Goal: Task Accomplishment & Management: Complete application form

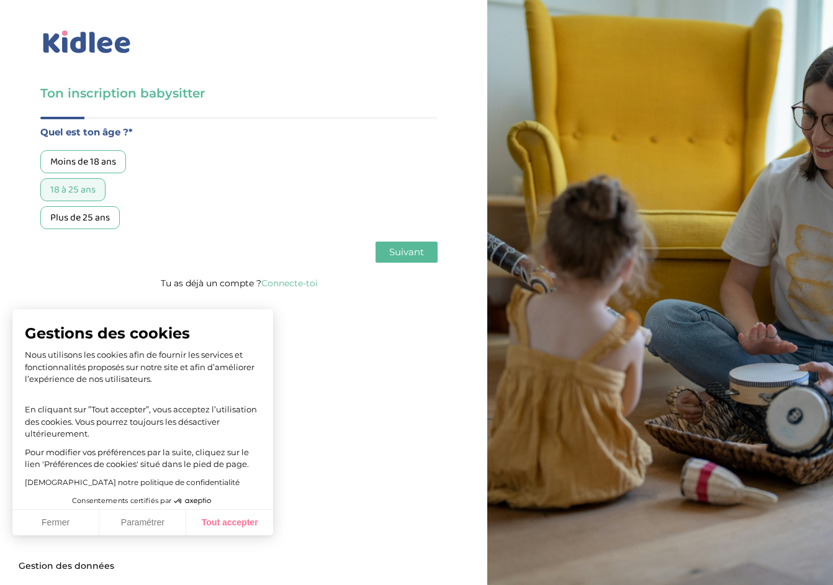
click at [225, 524] on button "Tout accepter" at bounding box center [229, 523] width 87 height 26
checkbox input "true"
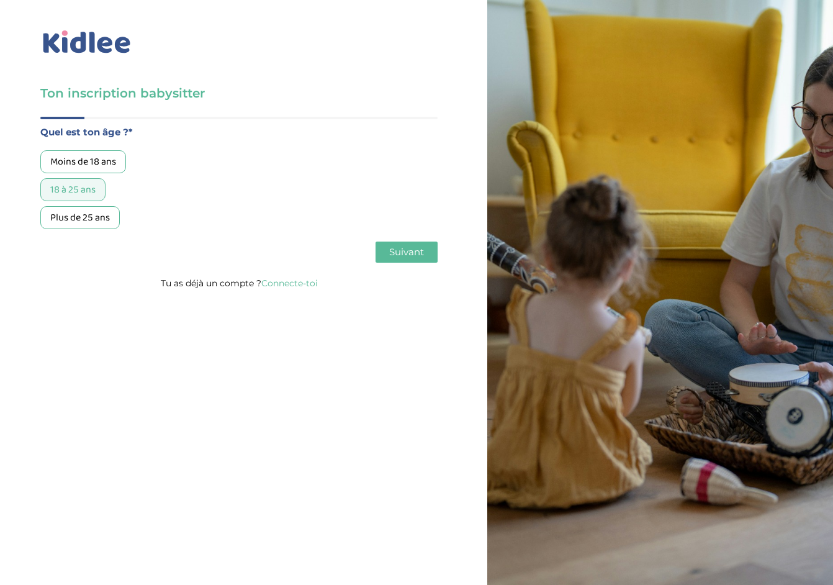
click at [416, 253] on span "Suivant" at bounding box center [406, 252] width 35 height 12
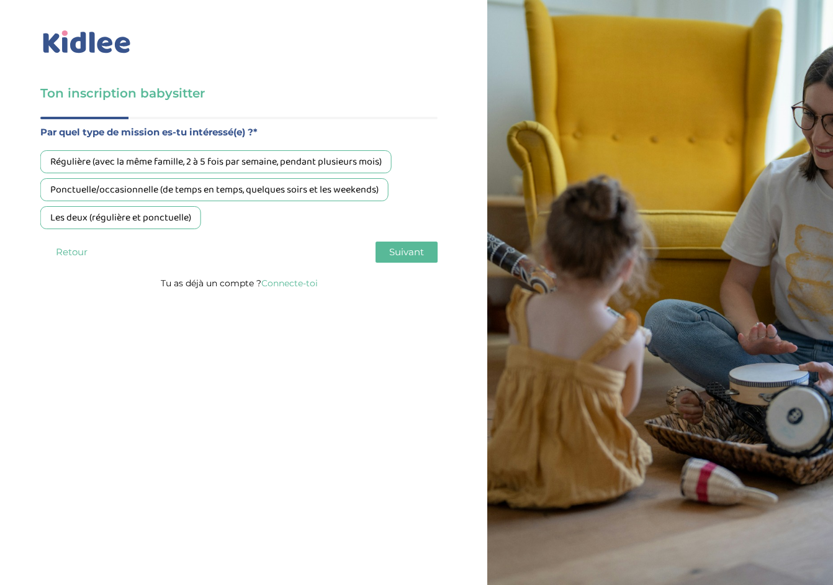
click at [295, 161] on div "Régulière (avec la même famille, 2 à 5 fois par semaine, pendant plusieurs mois)" at bounding box center [215, 161] width 351 height 23
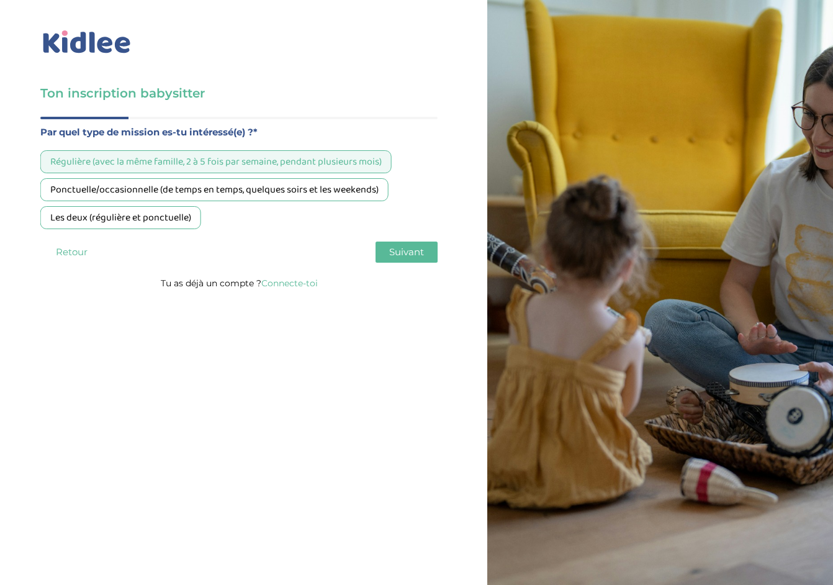
click at [406, 255] on span "Suivant" at bounding box center [406, 252] width 35 height 12
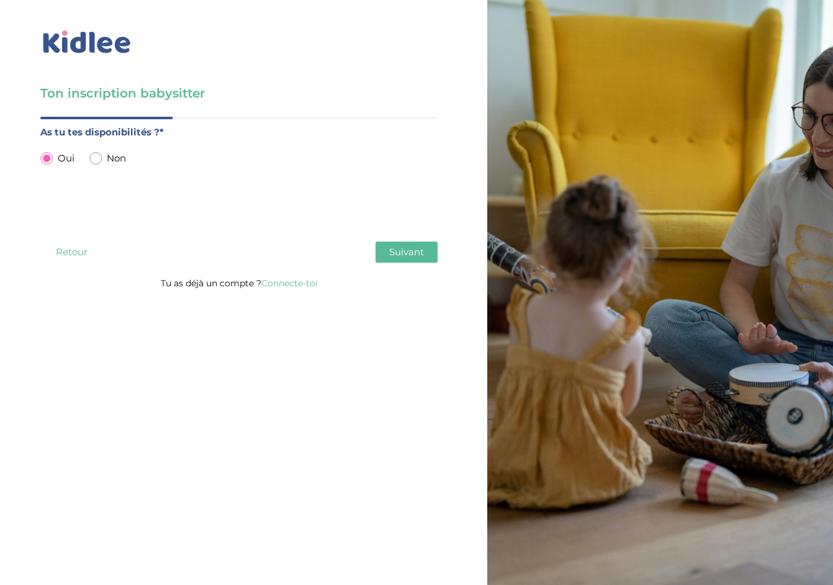
click at [405, 256] on span "Suivant" at bounding box center [406, 252] width 35 height 12
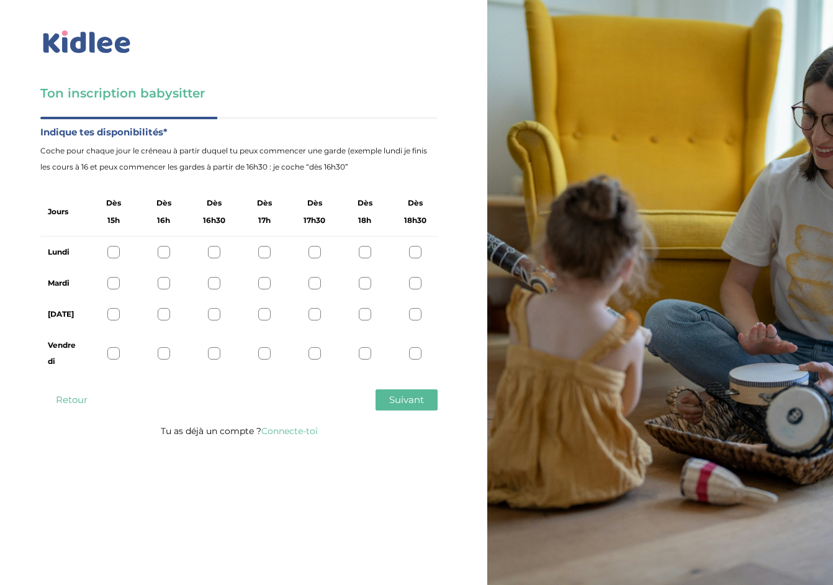
click at [416, 255] on div at bounding box center [415, 252] width 12 height 12
click at [418, 284] on div at bounding box center [415, 283] width 12 height 12
click at [114, 316] on div at bounding box center [113, 314] width 12 height 12
click at [115, 356] on div at bounding box center [113, 353] width 12 height 12
click at [164, 354] on div at bounding box center [164, 353] width 12 height 12
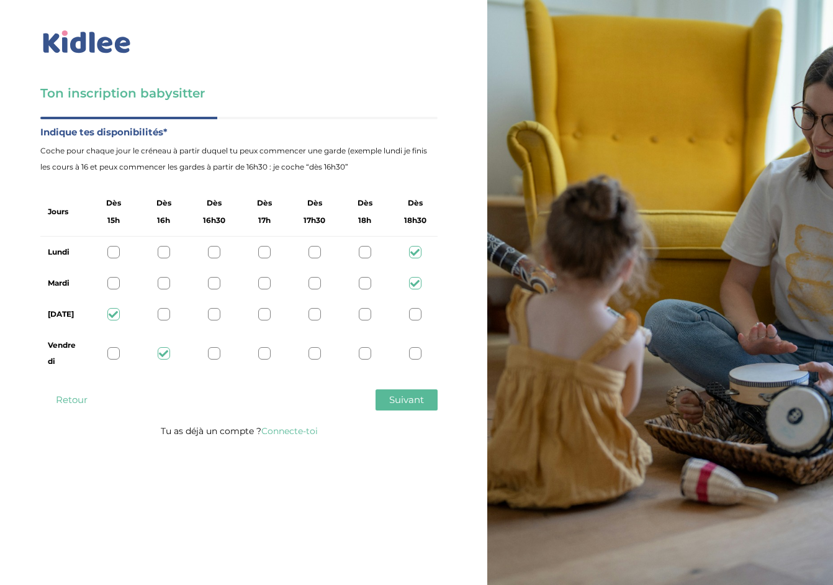
click at [164, 303] on div "[DATE]" at bounding box center [238, 314] width 397 height 31
click at [164, 311] on div at bounding box center [164, 314] width 12 height 12
click at [116, 313] on div at bounding box center [113, 314] width 12 height 12
click at [116, 357] on div at bounding box center [113, 353] width 12 height 12
click at [418, 397] on span "Suivant" at bounding box center [406, 399] width 35 height 12
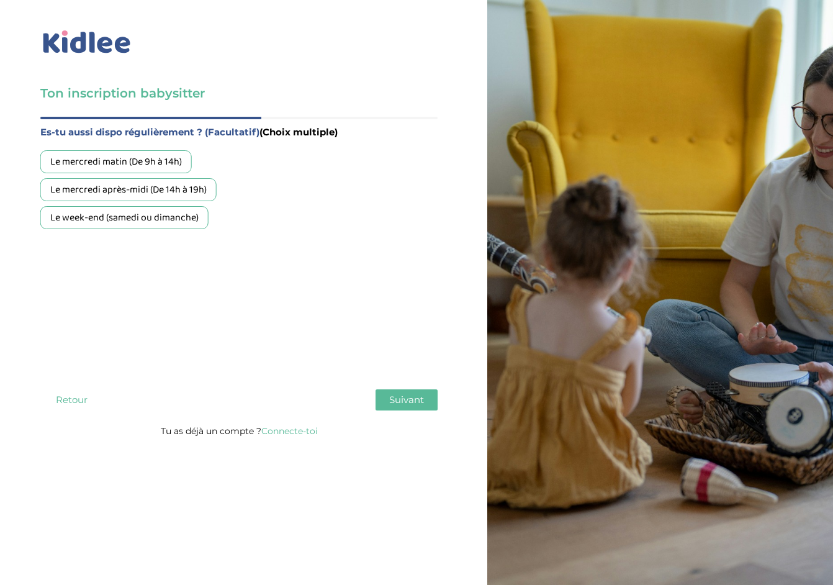
click at [160, 192] on div "Le mercredi après-midi (De 14h à 19h)" at bounding box center [128, 189] width 176 height 23
click at [156, 221] on div "Le week-end (samedi ou dimanche)" at bounding box center [124, 217] width 168 height 23
click at [407, 402] on span "Suivant" at bounding box center [406, 399] width 35 height 12
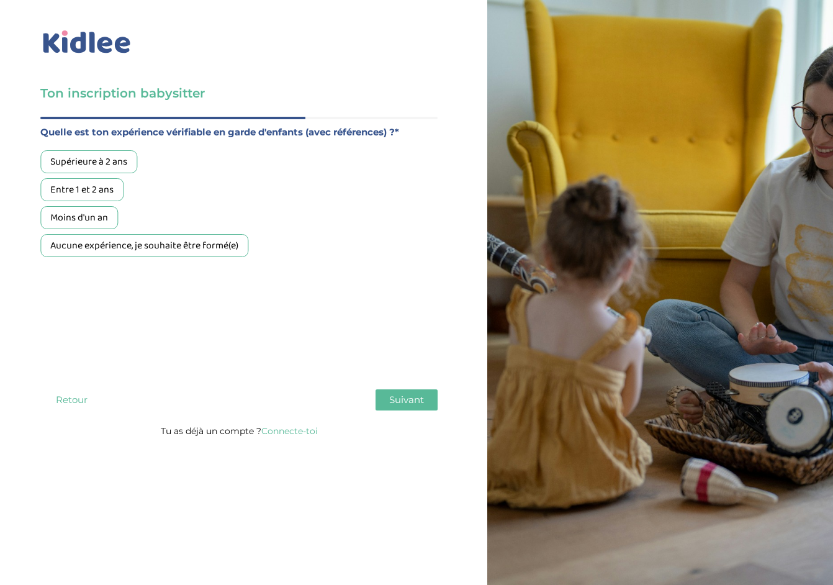
click at [76, 398] on button "Retour" at bounding box center [71, 399] width 62 height 21
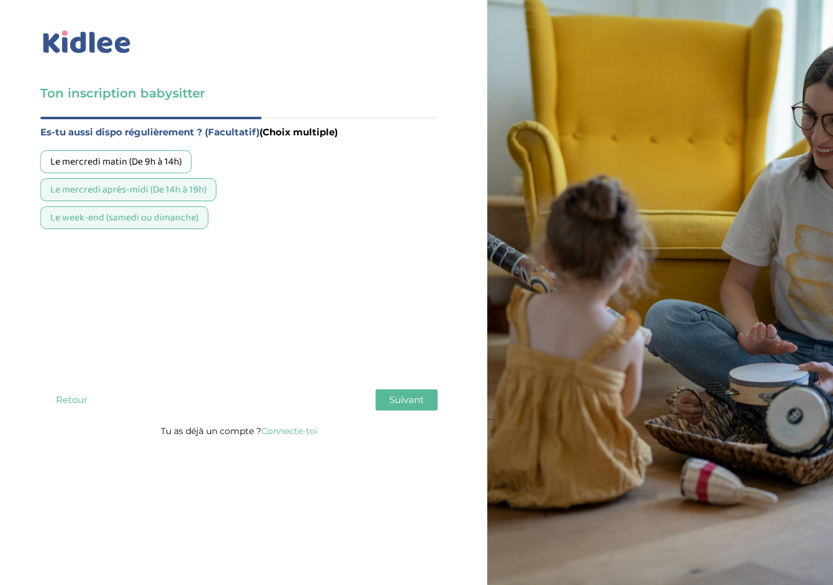
click at [76, 398] on button "Retour" at bounding box center [71, 399] width 62 height 21
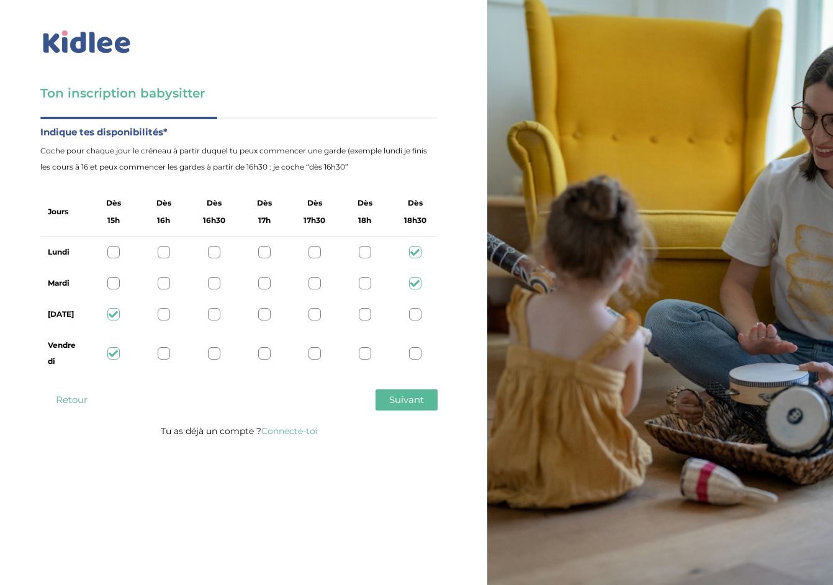
click at [417, 253] on icon at bounding box center [414, 252] width 9 height 9
click at [417, 282] on icon at bounding box center [414, 283] width 9 height 9
click at [409, 401] on span "Suivant" at bounding box center [406, 399] width 35 height 12
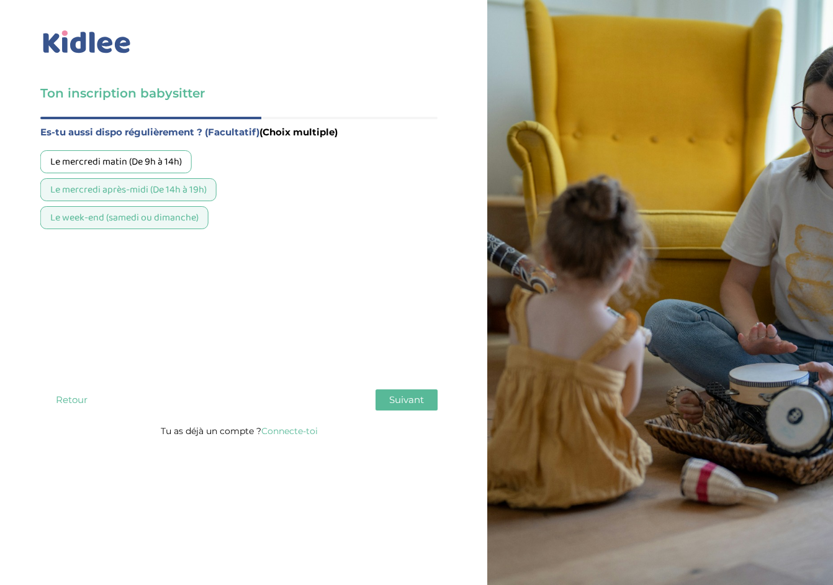
click at [409, 400] on span "Suivant" at bounding box center [406, 399] width 35 height 12
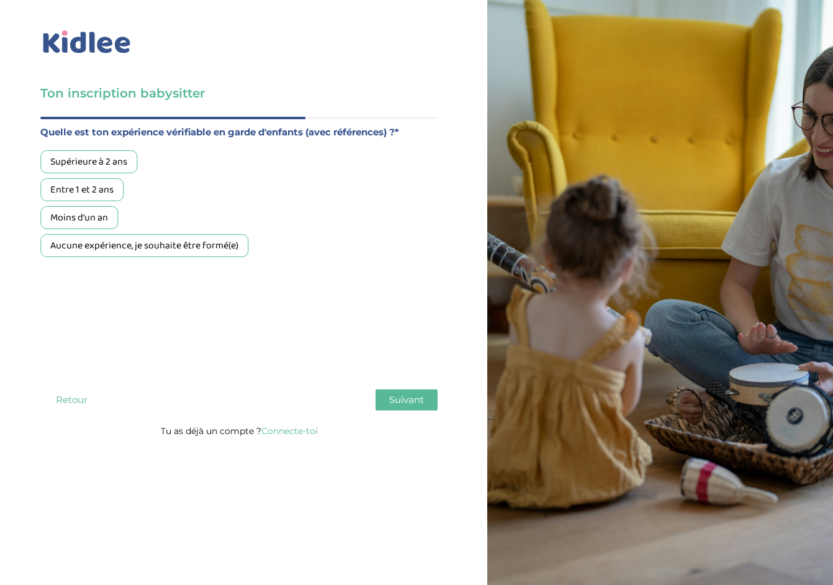
click at [109, 165] on div "Supérieure à 2 ans" at bounding box center [88, 161] width 97 height 23
click at [412, 403] on span "Suivant" at bounding box center [406, 399] width 35 height 12
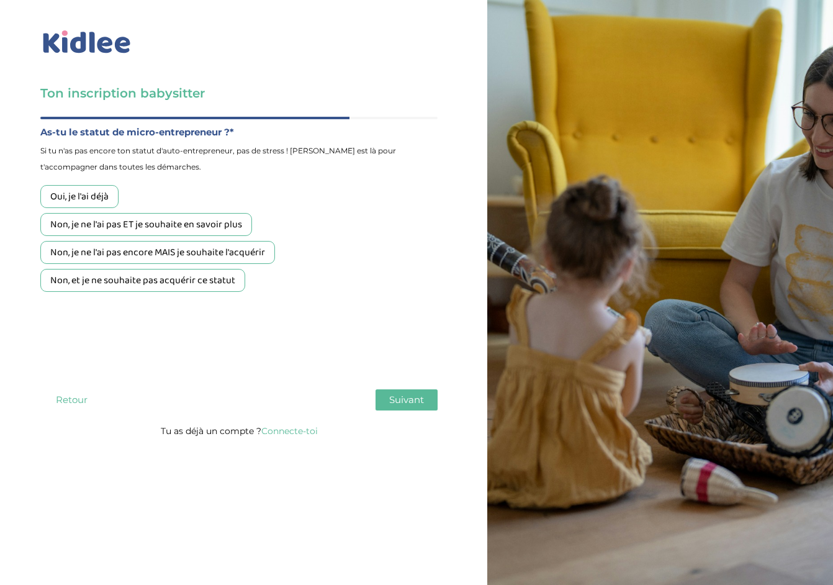
click at [150, 290] on div "Non, et je ne souhaite pas acquérir ce statut" at bounding box center [142, 280] width 205 height 23
click at [407, 397] on span "Suivant" at bounding box center [406, 399] width 35 height 12
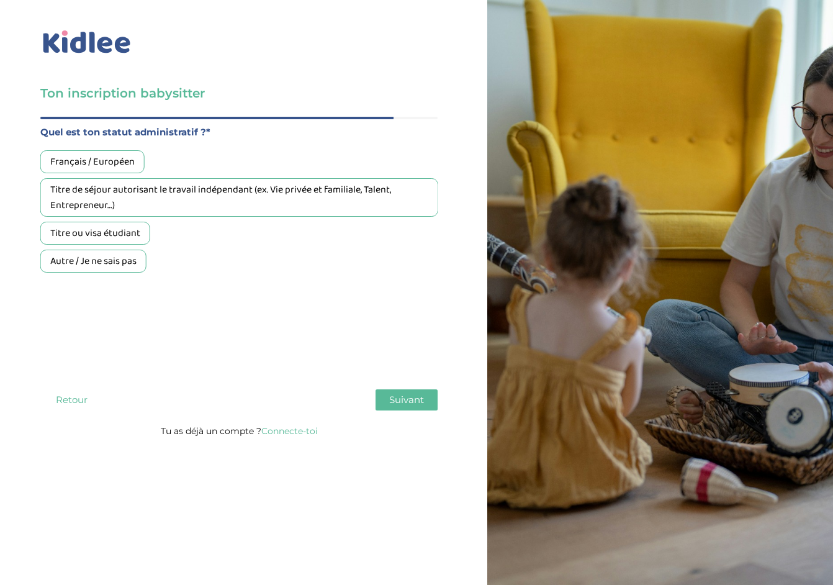
click at [111, 231] on div "Titre ou visa étudiant" at bounding box center [95, 233] width 110 height 23
click at [404, 400] on span "Suivant" at bounding box center [406, 399] width 35 height 12
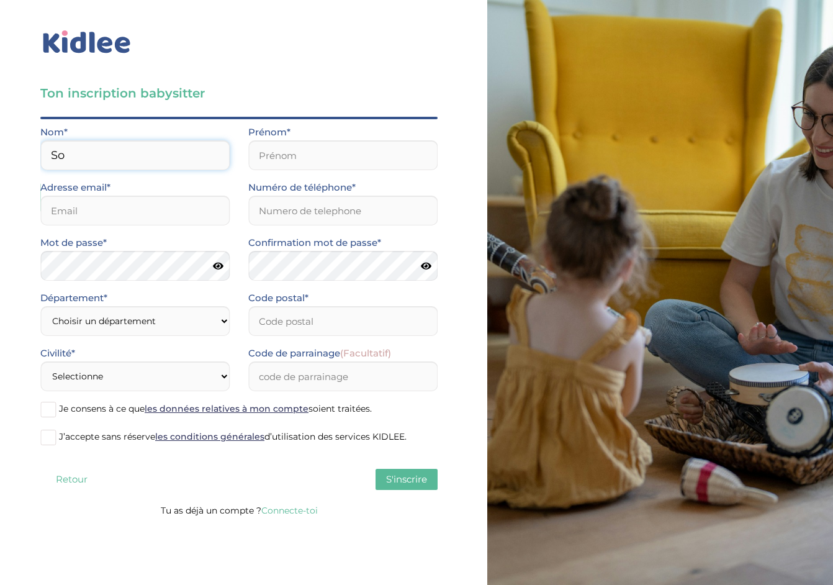
type input "S"
type input "[PERSON_NAME]"
type input "Sofia"
type input "sofial"
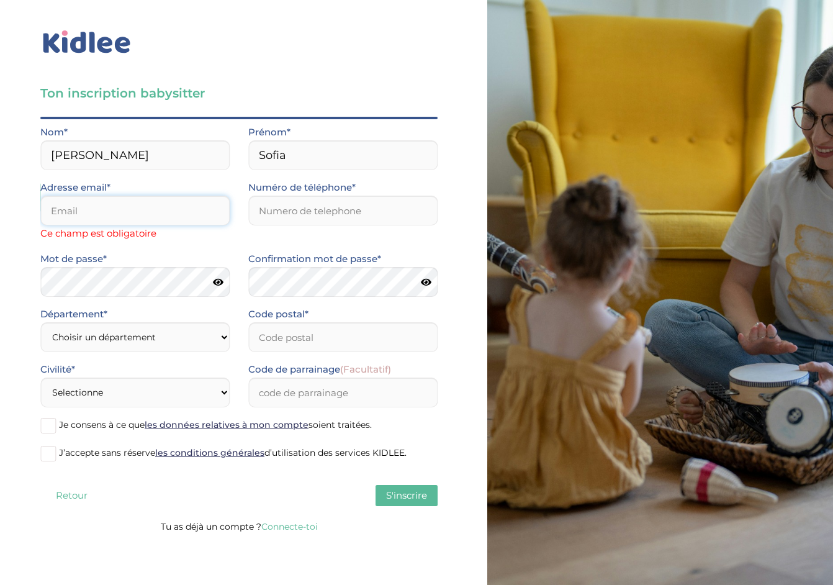
type input "[PERSON_NAME][EMAIL_ADDRESS][DOMAIN_NAME]"
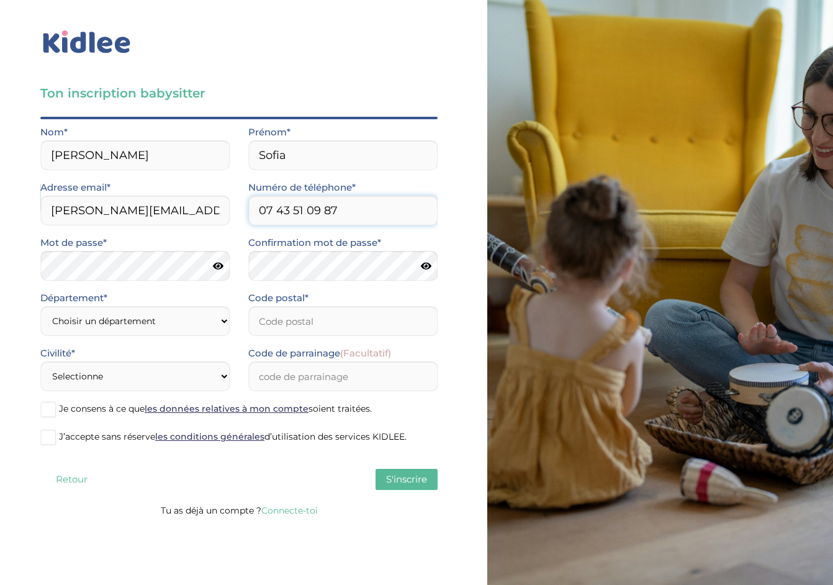
type input "07 43 51 09 87"
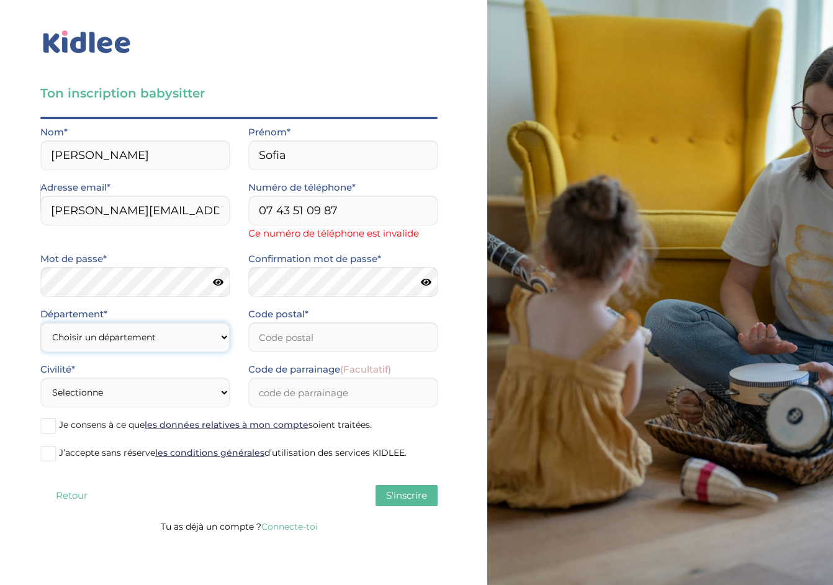
select select "75"
click at [284, 333] on input "Code postal*" at bounding box center [342, 337] width 189 height 30
type input "75020"
select select "1"
click at [52, 425] on span at bounding box center [48, 426] width 16 height 16
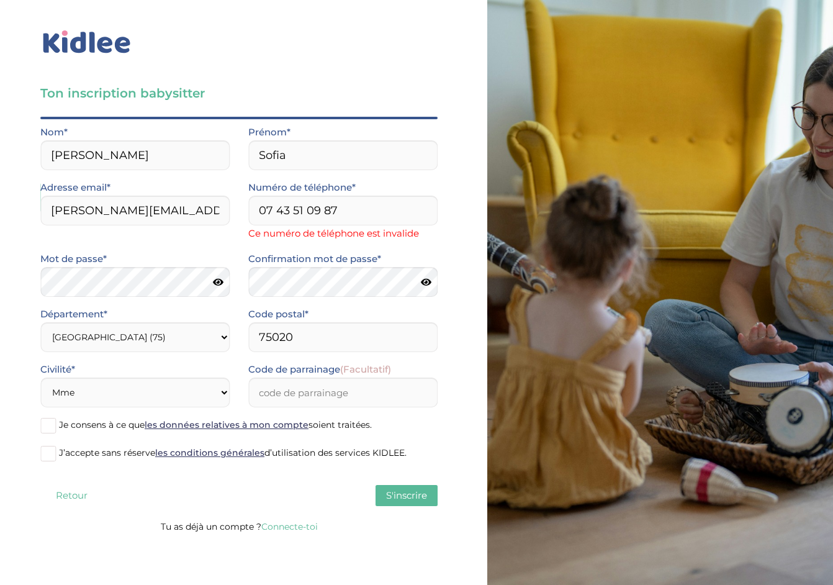
click at [0, 0] on input "Je consens à ce que les données relatives à mon compte soient traitées." at bounding box center [0, 0] width 0 height 0
click at [49, 452] on span at bounding box center [48, 454] width 16 height 16
click at [0, 0] on input "J’accepte sans réserve les conditions générales d’utilisation des services KIDL…" at bounding box center [0, 0] width 0 height 0
click at [410, 501] on span "S'inscrire" at bounding box center [406, 495] width 41 height 12
click at [344, 210] on input "07 43 51 09 87" at bounding box center [342, 210] width 189 height 30
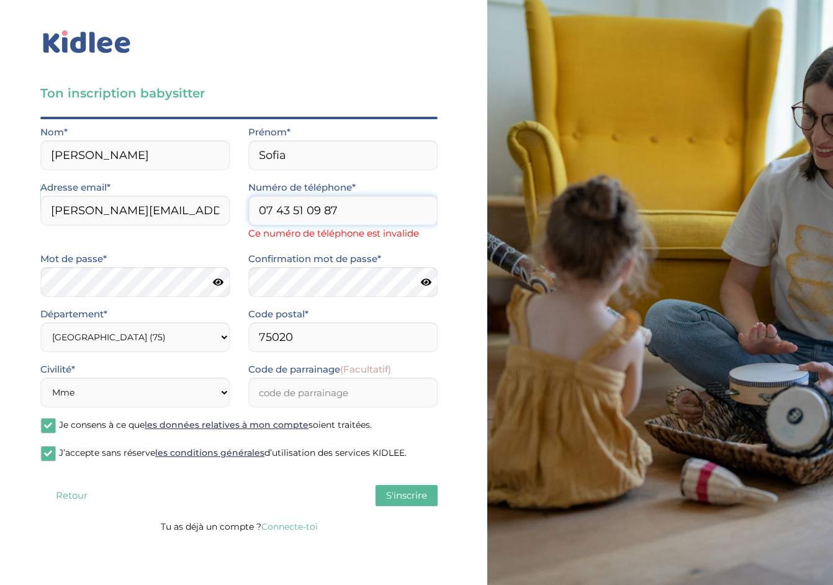
click at [324, 213] on input "07 43 51 09 87" at bounding box center [342, 210] width 189 height 30
type input "0743510987"
click at [400, 488] on button "S'inscrire" at bounding box center [406, 495] width 62 height 21
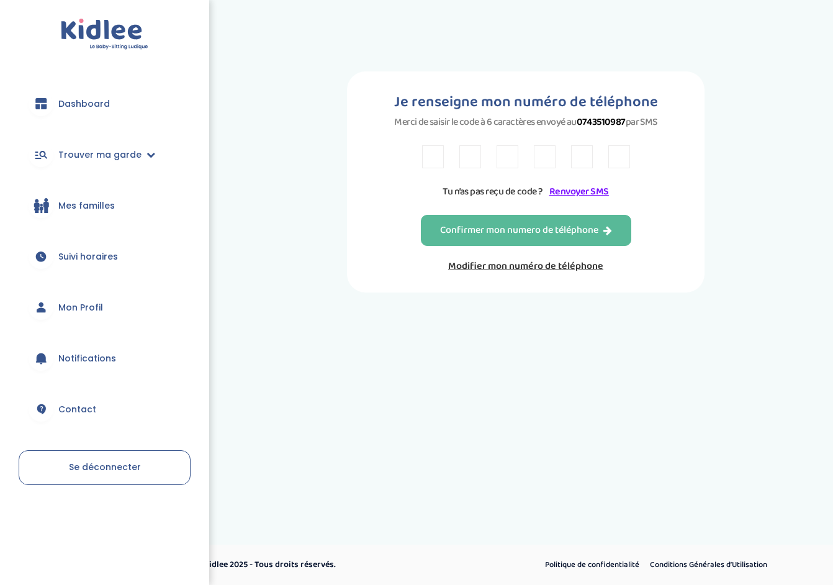
click at [437, 160] on input "text" at bounding box center [433, 156] width 22 height 23
type input "3"
type input "W"
type input "B"
type input "5"
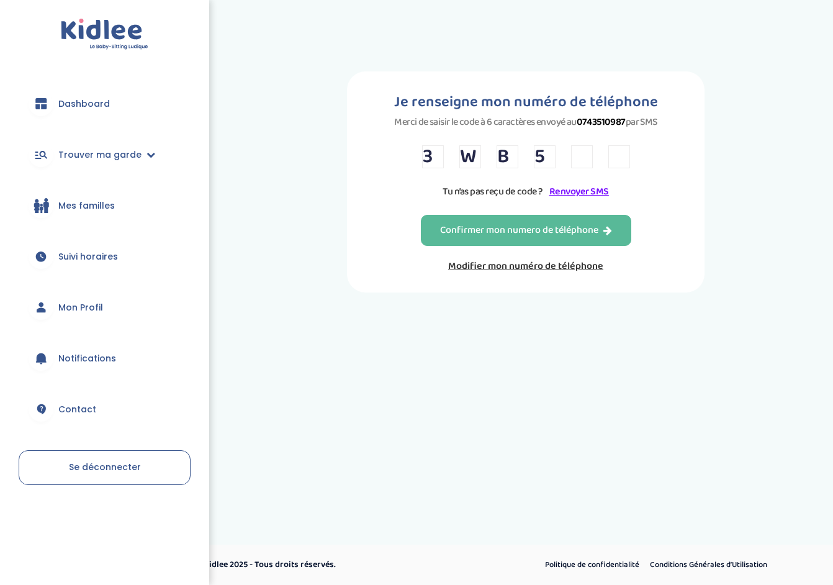
type input "F"
type input "P"
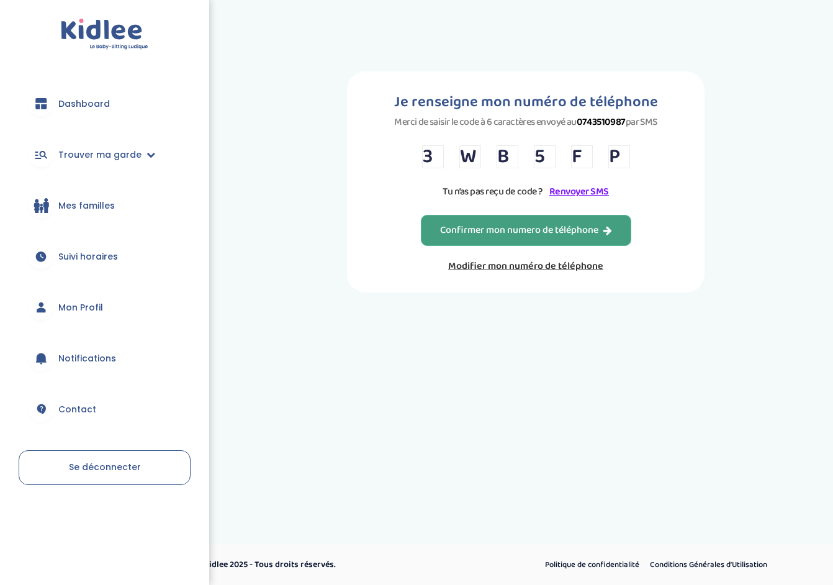
click at [482, 246] on button "Confirmer mon numero de téléphone" at bounding box center [526, 230] width 210 height 31
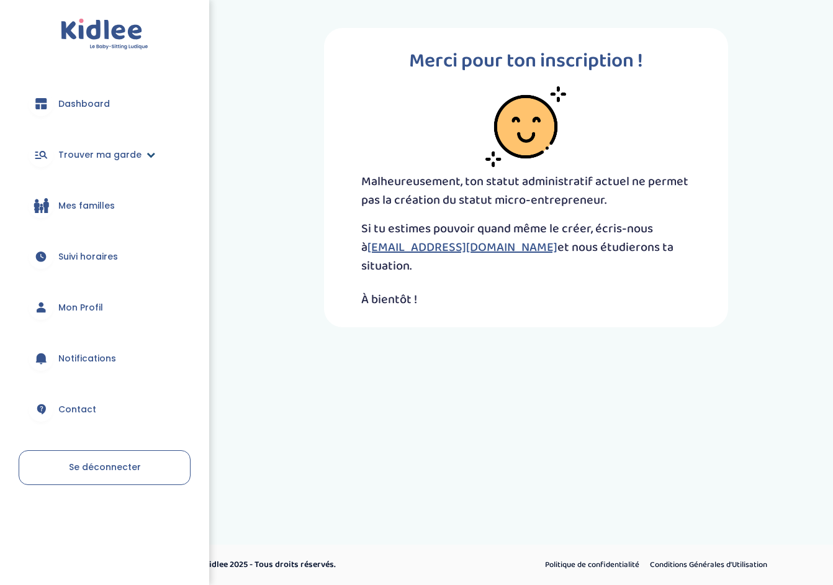
click at [148, 158] on icon at bounding box center [150, 154] width 9 height 9
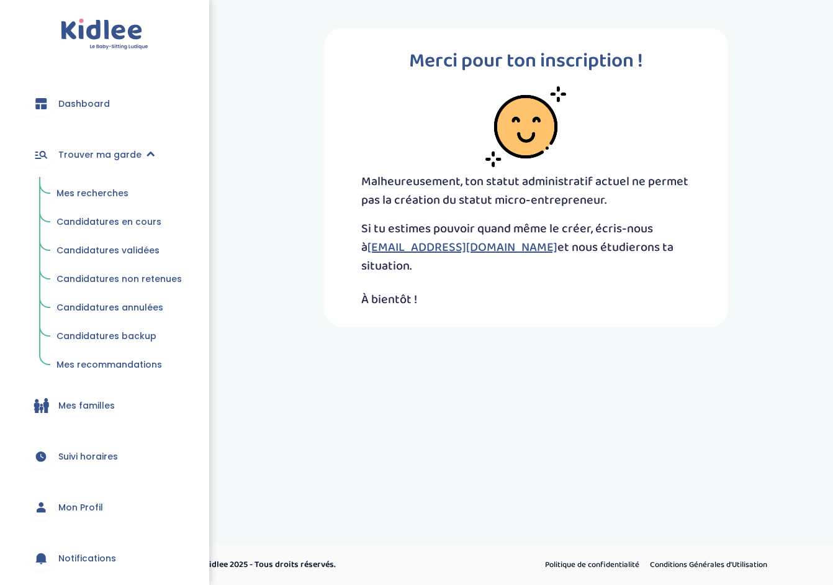
click at [117, 195] on span "Mes recherches" at bounding box center [92, 193] width 72 height 12
